Goal: Communication & Community: Connect with others

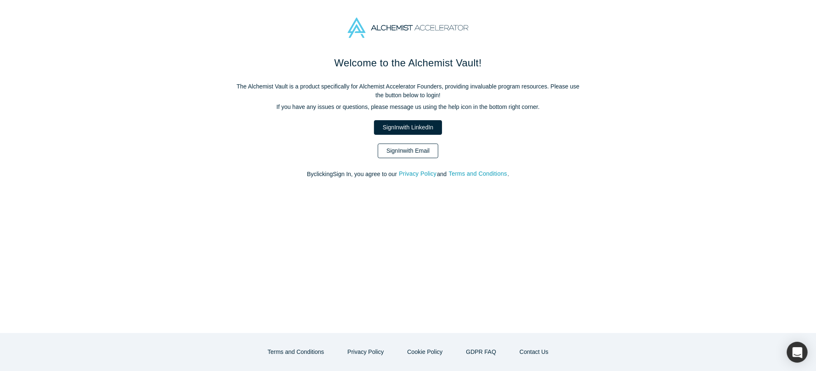
click at [395, 157] on link "Sign In with Email" at bounding box center [408, 151] width 61 height 15
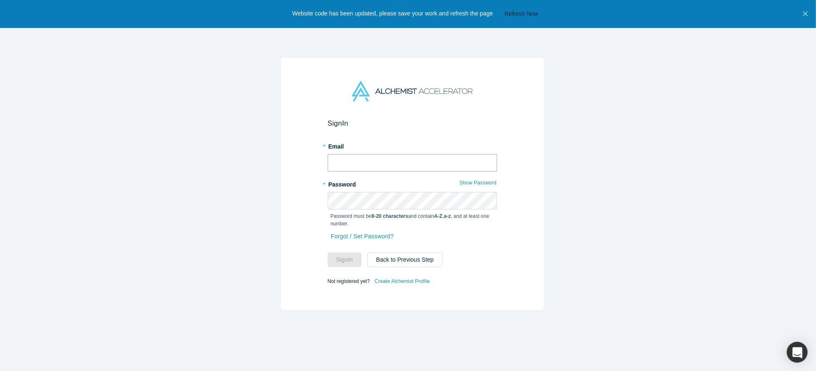
click at [393, 158] on input "text" at bounding box center [413, 163] width 170 height 18
type input "[EMAIL_ADDRESS][DOMAIN_NAME]"
click at [342, 254] on button "Sign In" at bounding box center [345, 260] width 34 height 15
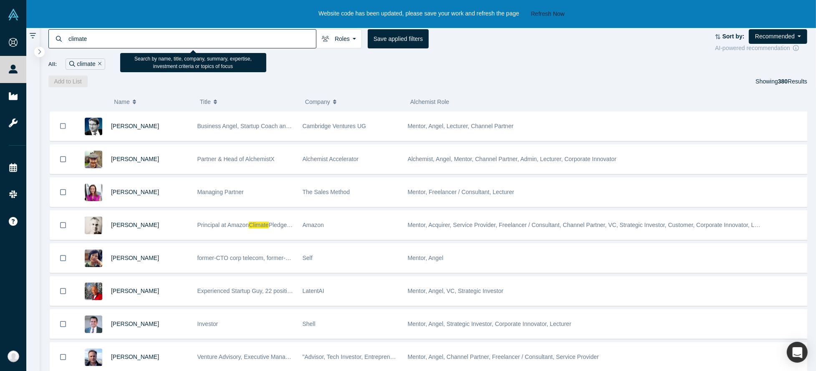
click at [191, 39] on input "climate" at bounding box center [192, 39] width 248 height 20
type input "c"
type input "biochar"
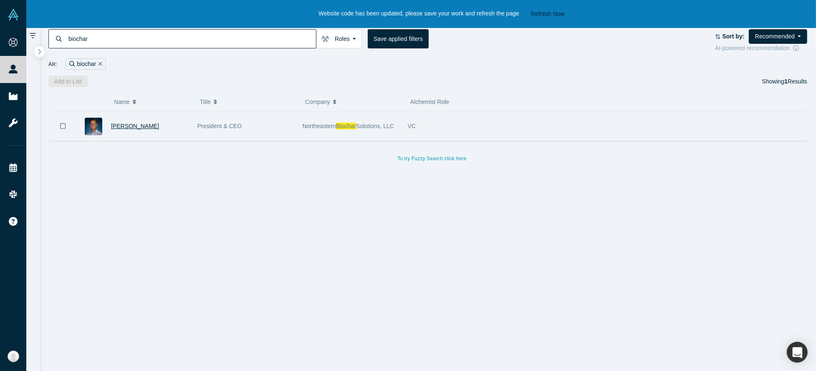
click at [129, 126] on span "[PERSON_NAME]" at bounding box center [135, 126] width 48 height 7
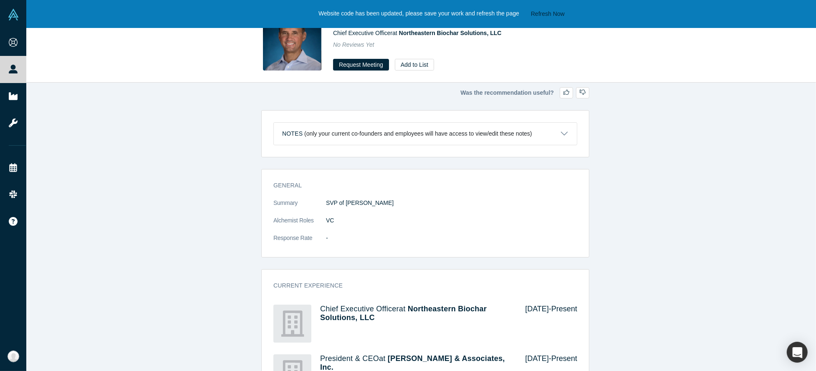
click at [438, 133] on p "(only your current co-founders and employees will have access to view/edit thes…" at bounding box center [418, 133] width 228 height 7
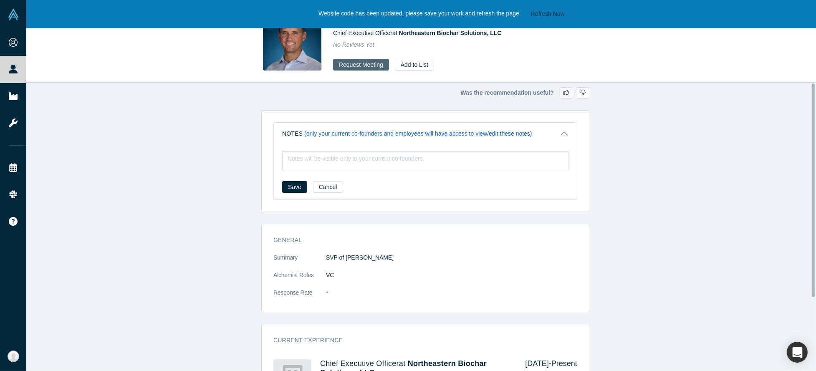
click at [370, 68] on button "Request Meeting" at bounding box center [361, 65] width 56 height 12
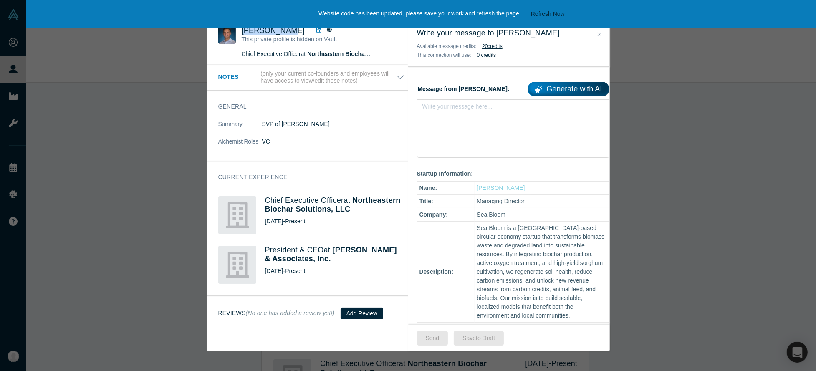
drag, startPoint x: 291, startPoint y: 31, endPoint x: 244, endPoint y: 32, distance: 47.6
click at [244, 32] on div "[PERSON_NAME]" at bounding box center [307, 30] width 131 height 9
copy span "[PERSON_NAME]"
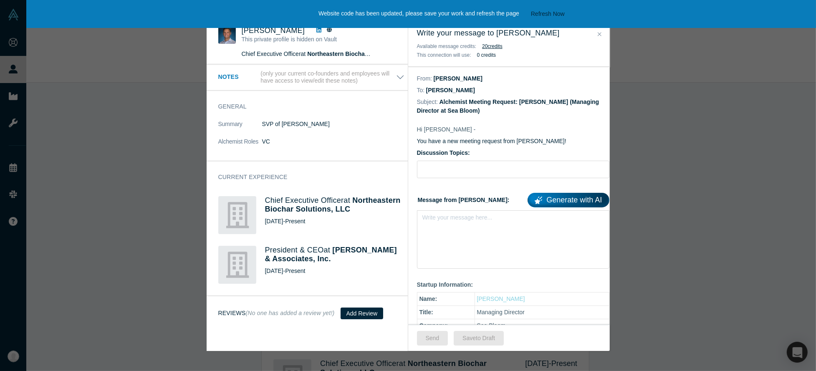
click at [163, 97] on div "Was the recommendation useful? Raymond Apy This private profile is hidden on Va…" at bounding box center [408, 185] width 816 height 371
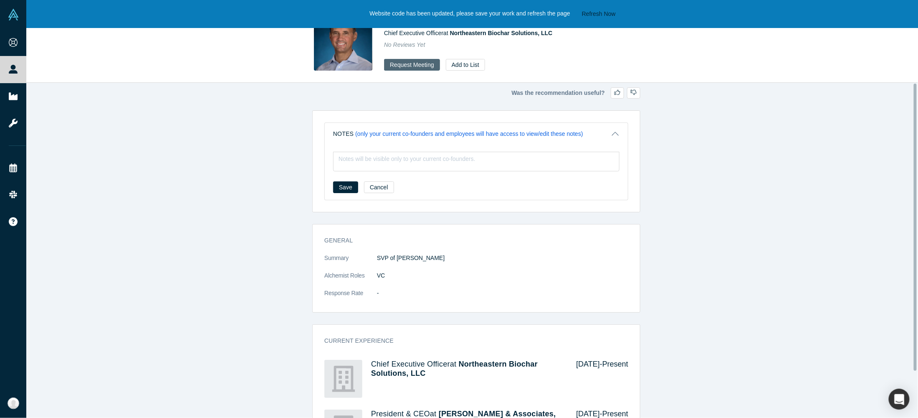
click at [418, 68] on button "Request Meeting" at bounding box center [412, 65] width 56 height 12
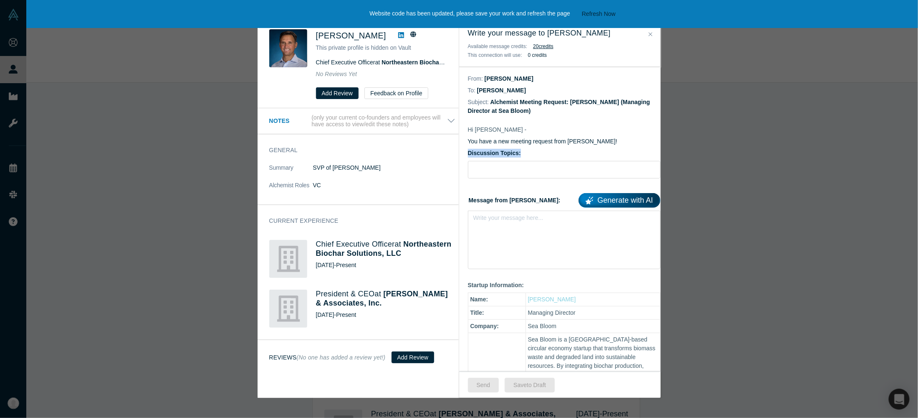
drag, startPoint x: 533, startPoint y: 151, endPoint x: 469, endPoint y: 153, distance: 64.3
click at [469, 153] on label "Discussion Topics:" at bounding box center [564, 153] width 193 height 9
copy label "Discussion Topics:"
drag, startPoint x: 543, startPoint y: 201, endPoint x: 467, endPoint y: 200, distance: 75.6
click at [468, 200] on label "Message from Tomokazu: Generate with AI" at bounding box center [564, 199] width 193 height 18
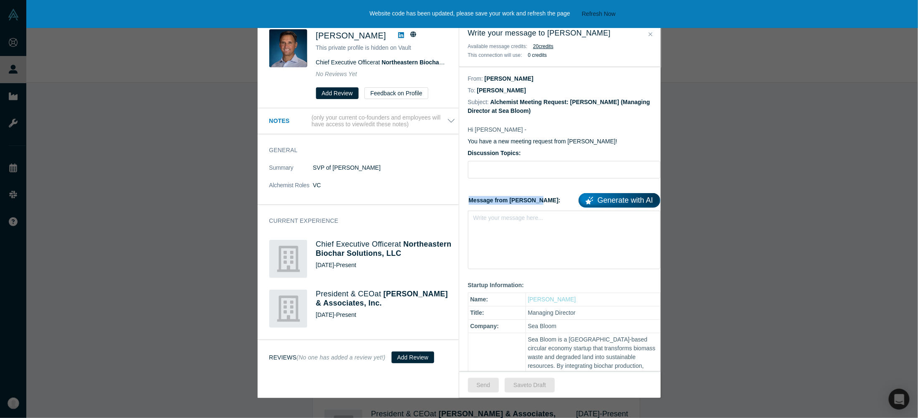
copy label "Message from [PERSON_NAME]:"
click at [515, 172] on input "Discussion Topics:" at bounding box center [564, 170] width 193 height 18
paste input "U.S. municipal partnership and regulatory landscape for biochar systems Scaling…"
click at [479, 172] on input "U.S. municipal partnership and regulatory landscape for biochar systems Scaling…" at bounding box center [564, 170] width 193 height 18
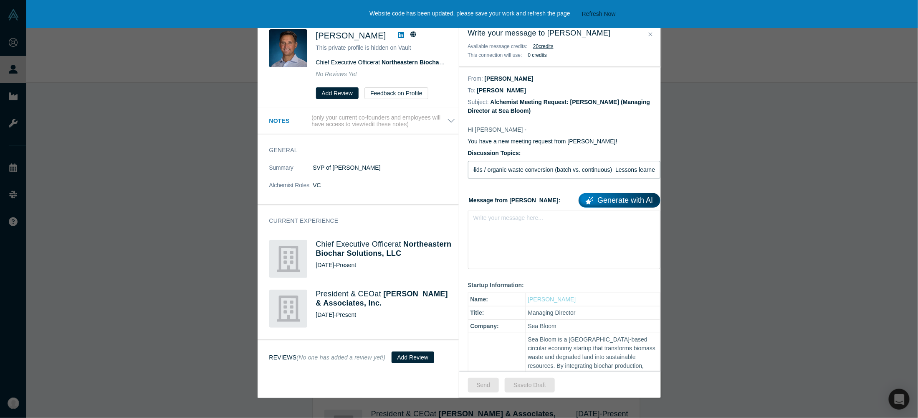
scroll to position [0, 281]
type input "(a)U.S. municipal partnership and regulatory landscape for biochar systems (b)S…"
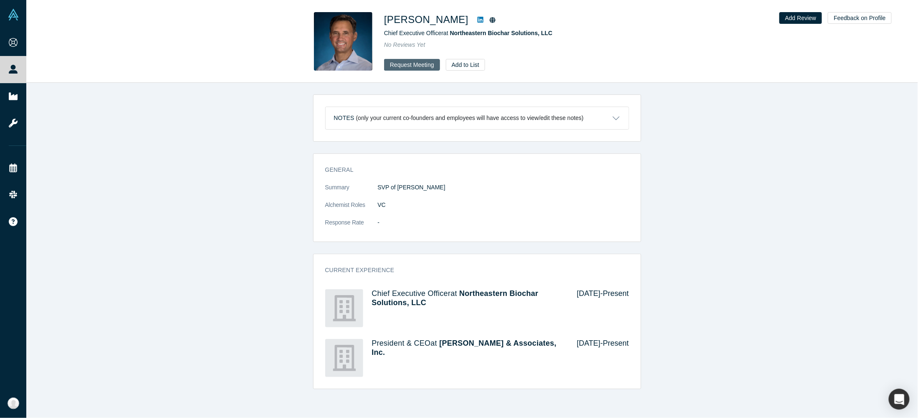
click at [414, 62] on button "Request Meeting" at bounding box center [412, 65] width 56 height 12
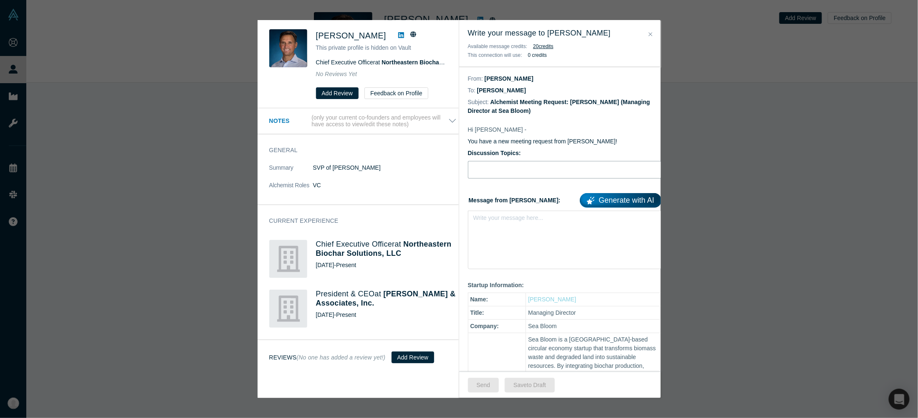
click at [477, 170] on input "Discussion Topics:" at bounding box center [565, 170] width 194 height 18
paste input "U.S. municipal partnership and regulatory landscape for biochar systems Scaling…"
paste input "(a)"
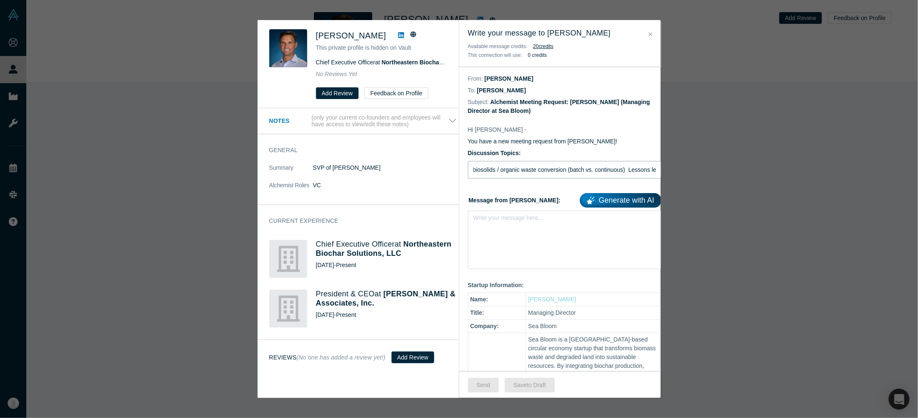
paste input "(a)"
type input "(a)U.S. municipal partnership and regulatory landscape for biochar systems (b)S…"
click at [519, 233] on div "Write your message here..." at bounding box center [565, 239] width 194 height 58
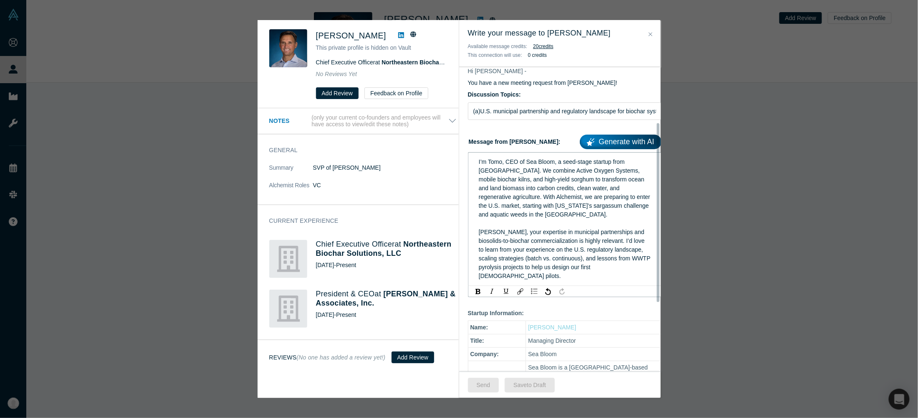
scroll to position [125, 0]
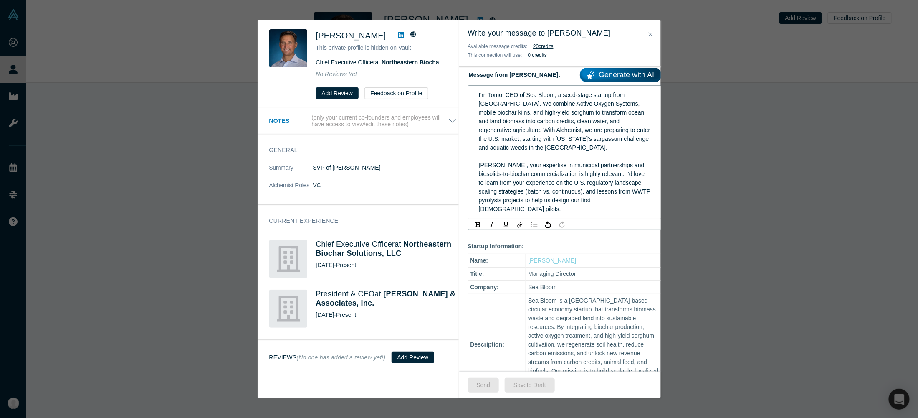
click at [552, 202] on span "[PERSON_NAME], your expertise in municipal partnerships and biosolids-to-biocha…" at bounding box center [565, 187] width 173 height 51
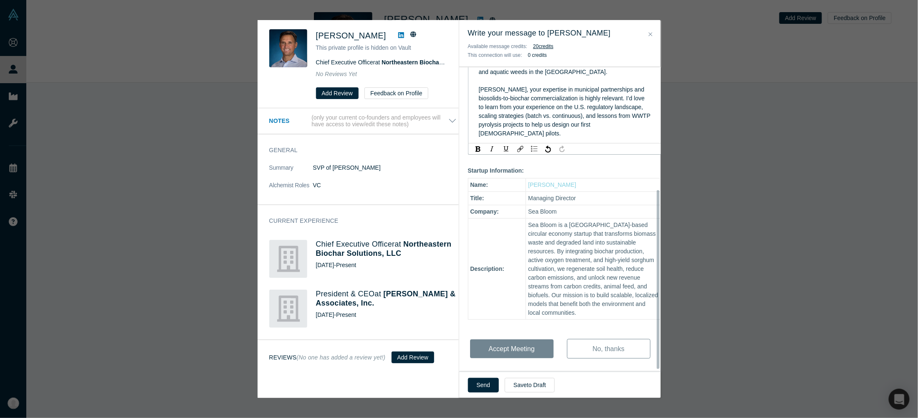
scroll to position [211, 0]
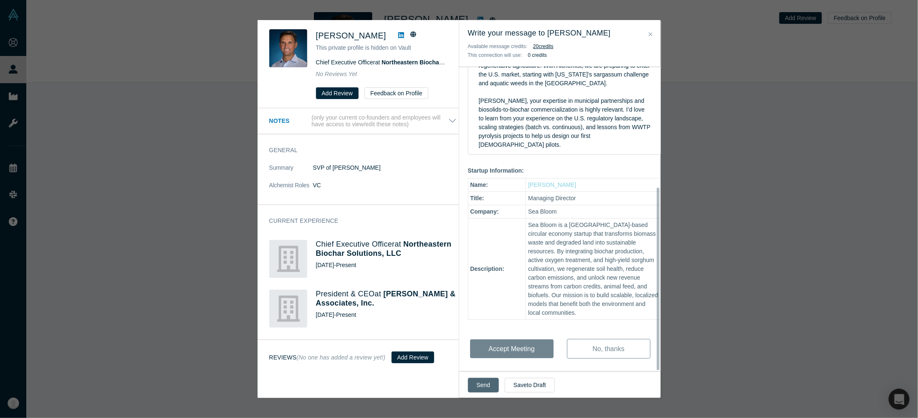
click at [483, 388] on button "Send" at bounding box center [483, 385] width 31 height 15
